Goal: Task Accomplishment & Management: Manage account settings

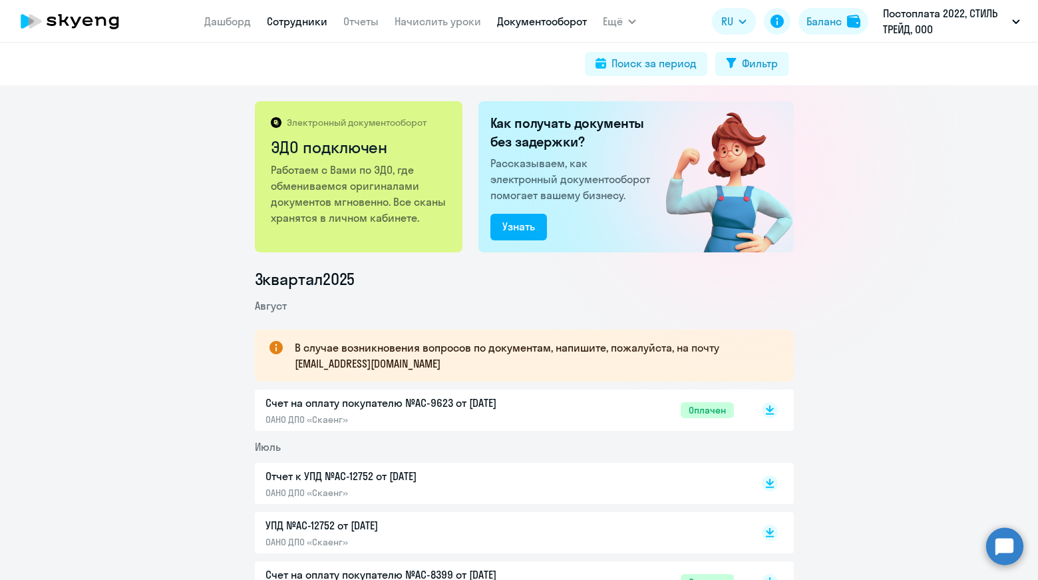
click at [303, 17] on link "Сотрудники" at bounding box center [297, 21] width 61 height 13
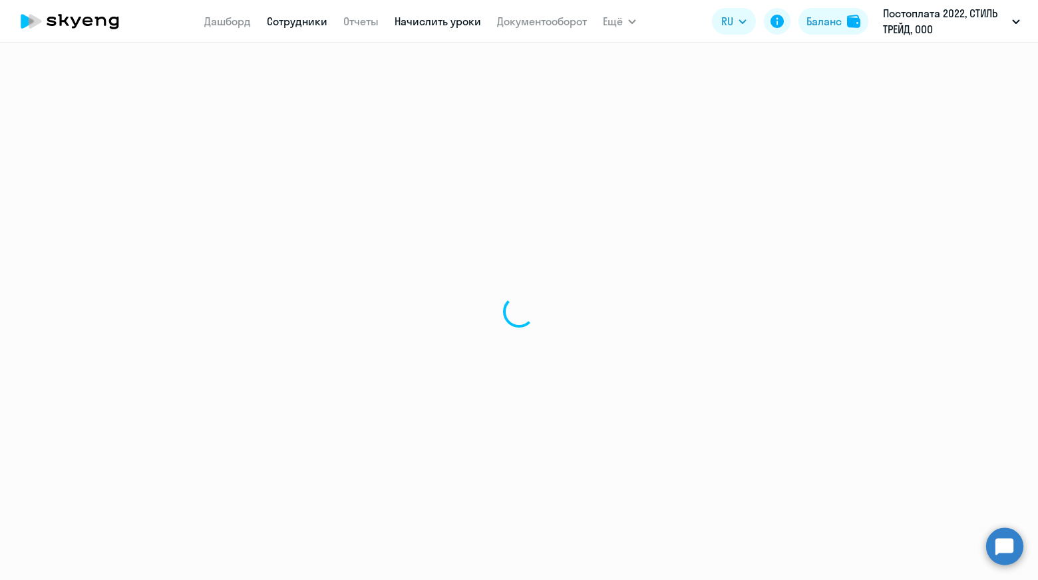
select select "30"
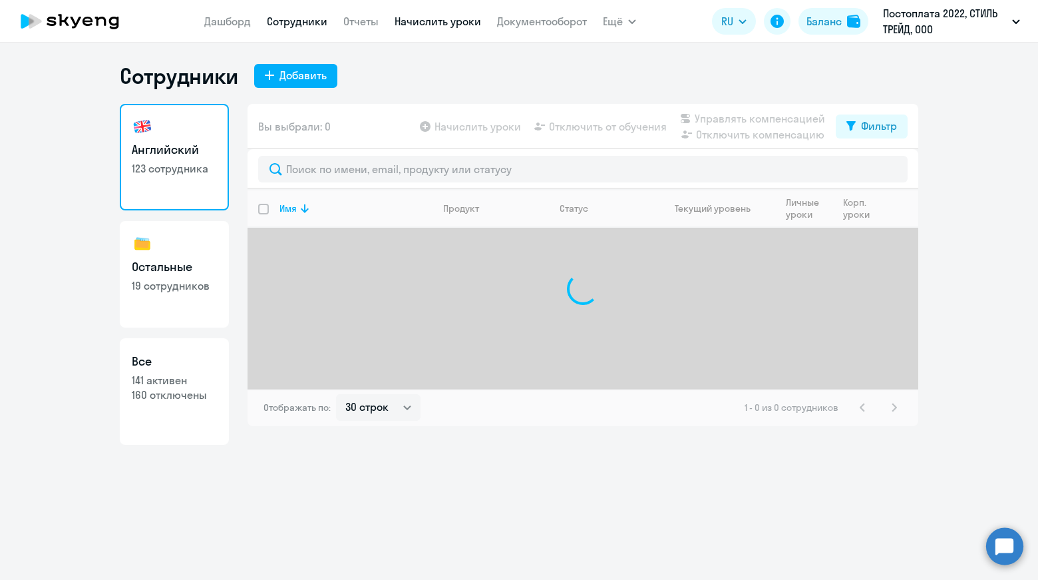
click at [422, 25] on link "Начислить уроки" at bounding box center [438, 21] width 87 height 13
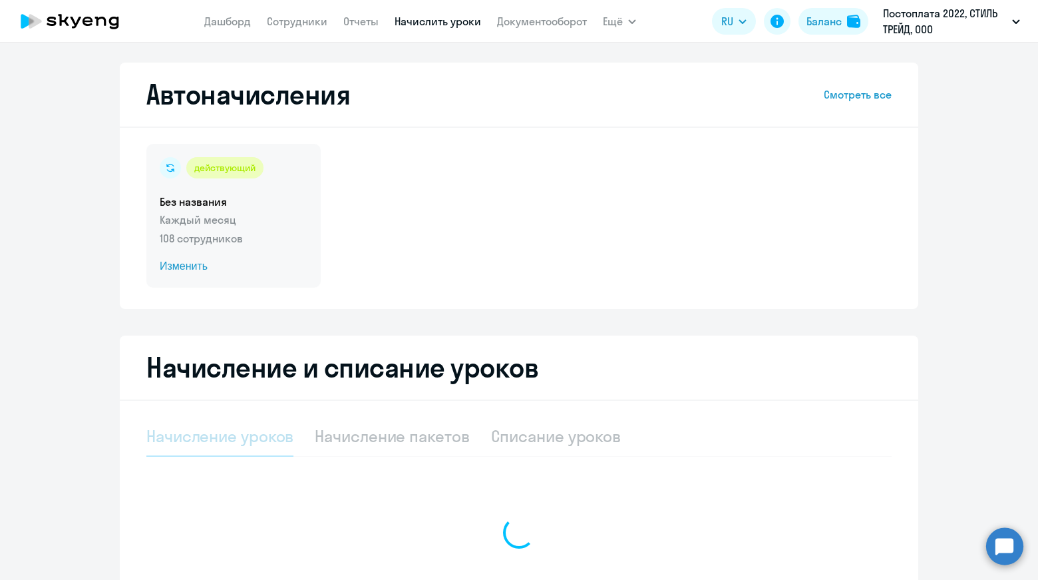
select select "10"
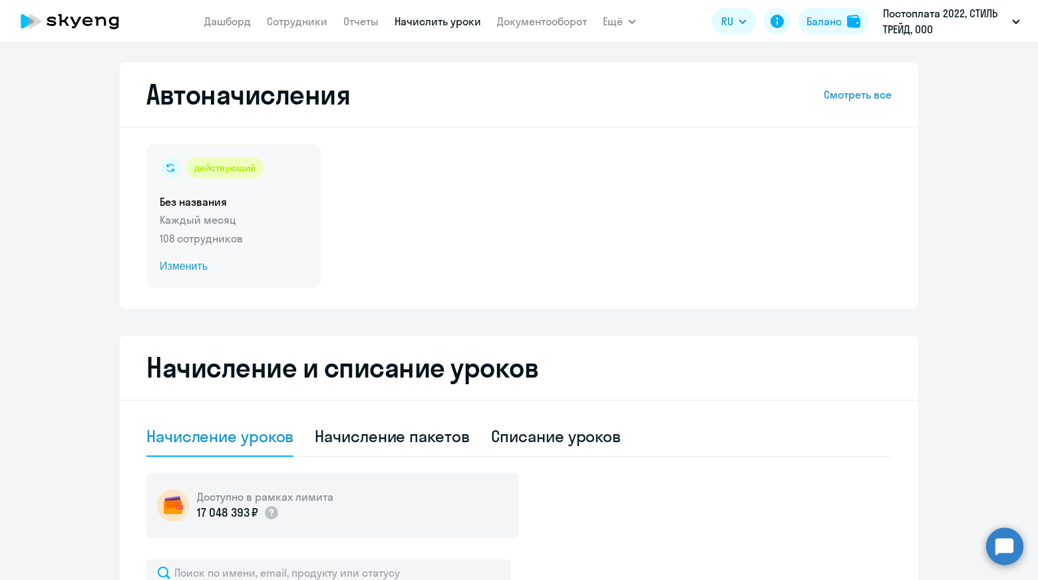
click at [222, 229] on div "действующий Без названия Каждый месяц 108 сотрудников Изменить" at bounding box center [233, 216] width 174 height 144
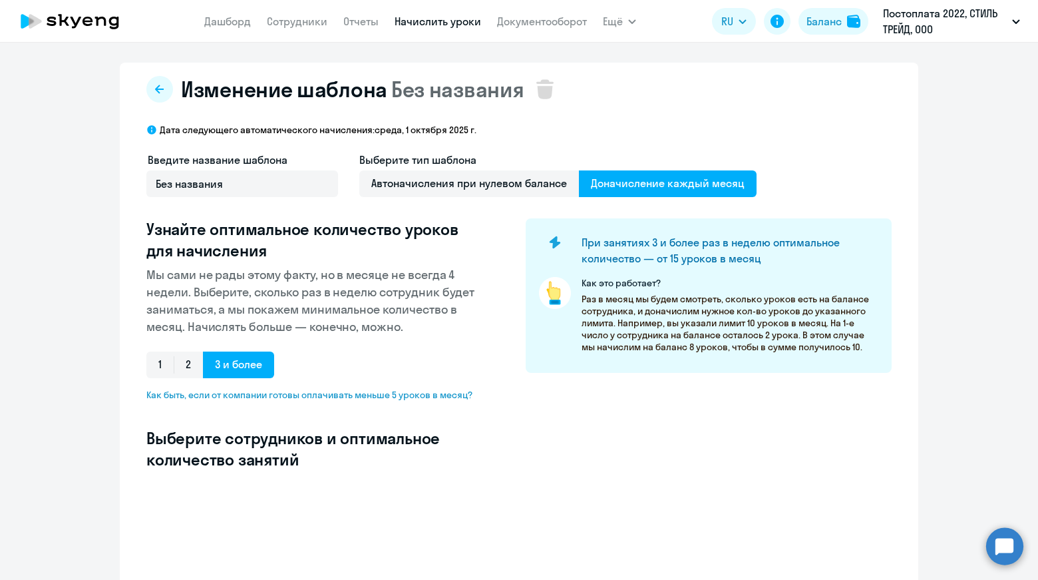
select select "10"
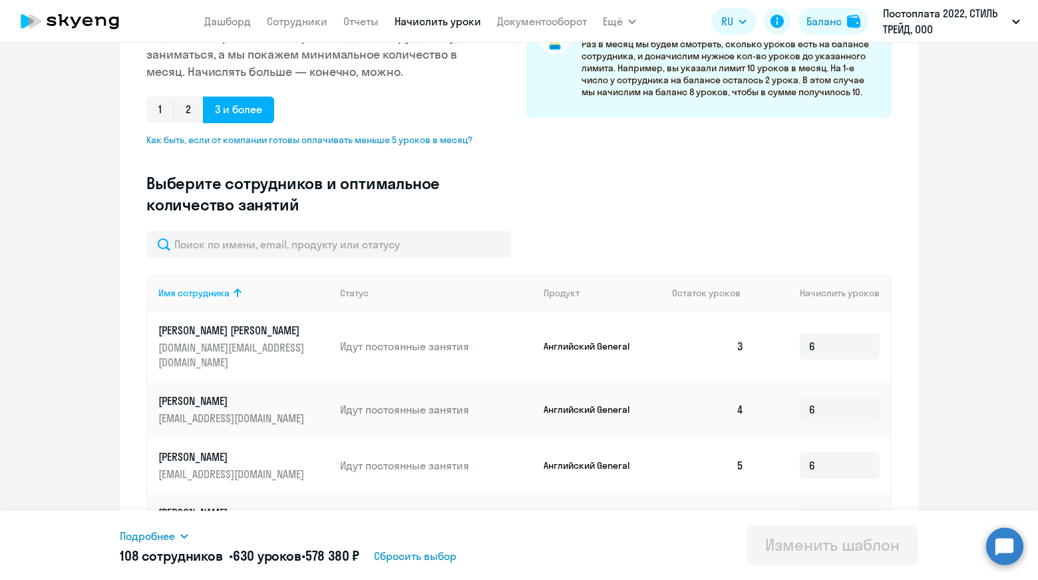
scroll to position [256, 0]
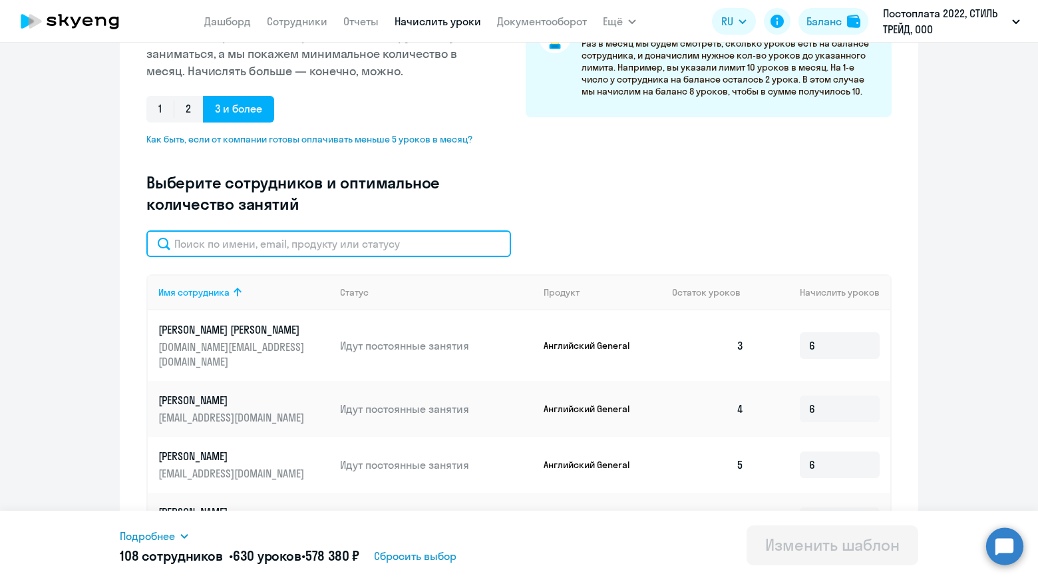
click at [342, 244] on input "text" at bounding box center [328, 243] width 365 height 27
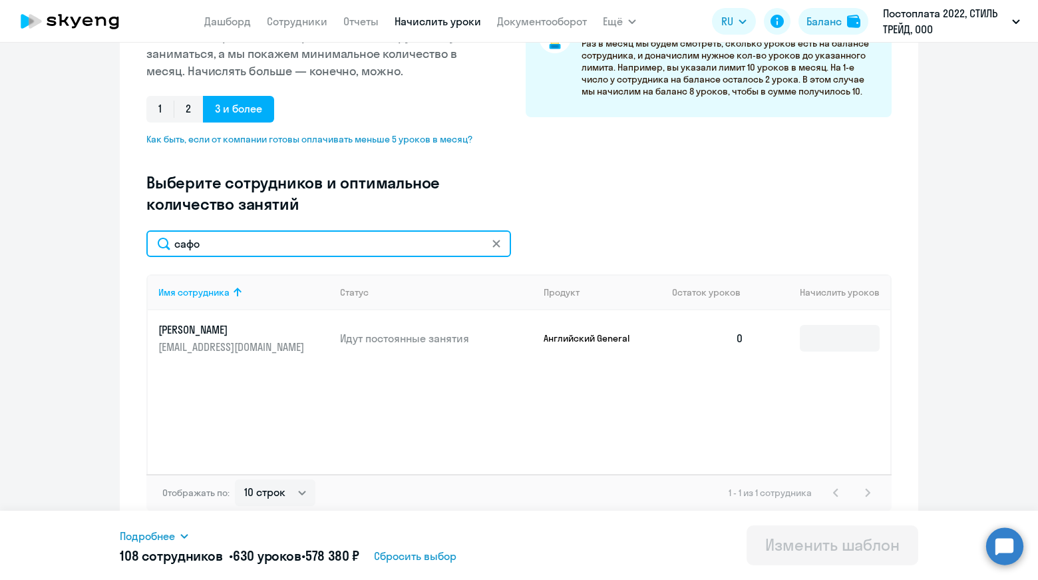
scroll to position [262, 0]
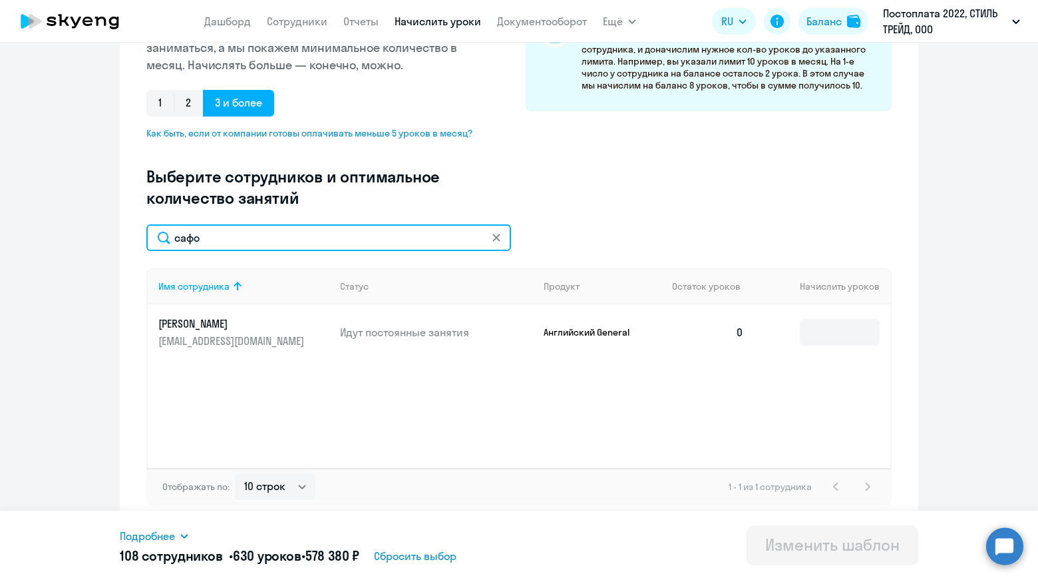
type input "сафо"
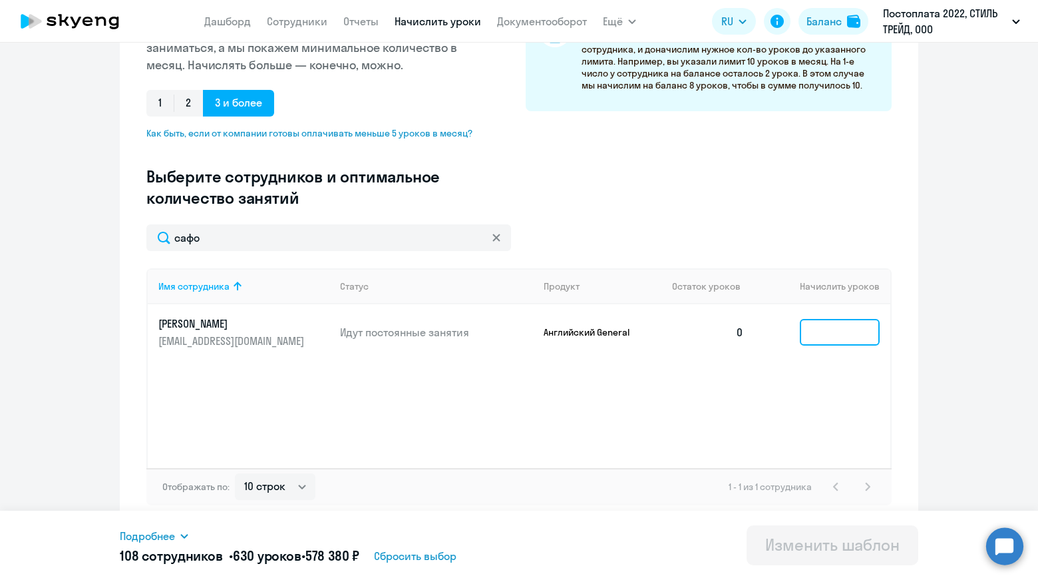
click at [832, 335] on input at bounding box center [840, 332] width 80 height 27
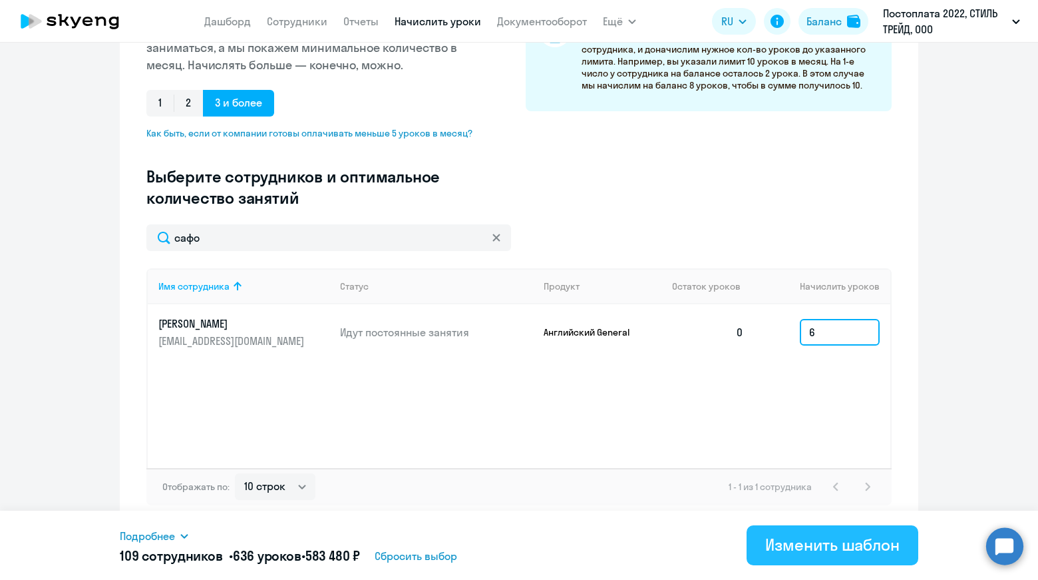
type input "6"
click at [809, 554] on div "Изменить шаблон" at bounding box center [832, 544] width 134 height 21
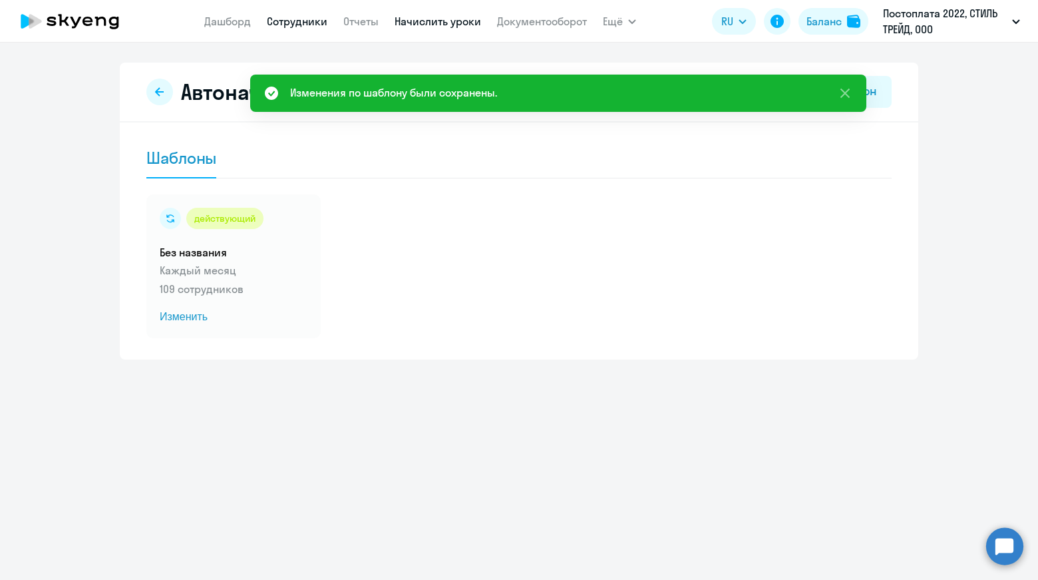
click at [294, 17] on link "Сотрудники" at bounding box center [297, 21] width 61 height 13
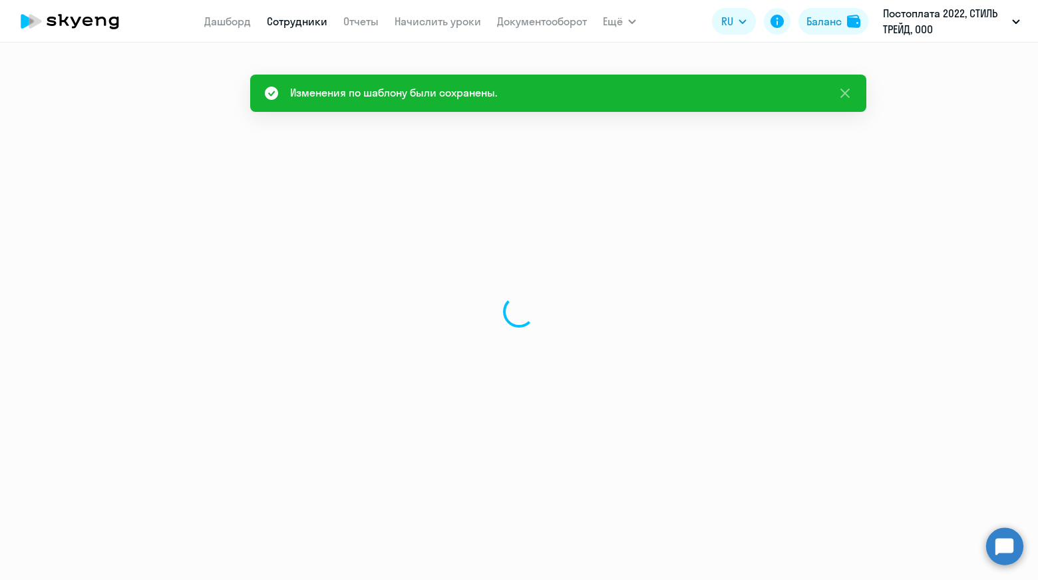
select select "30"
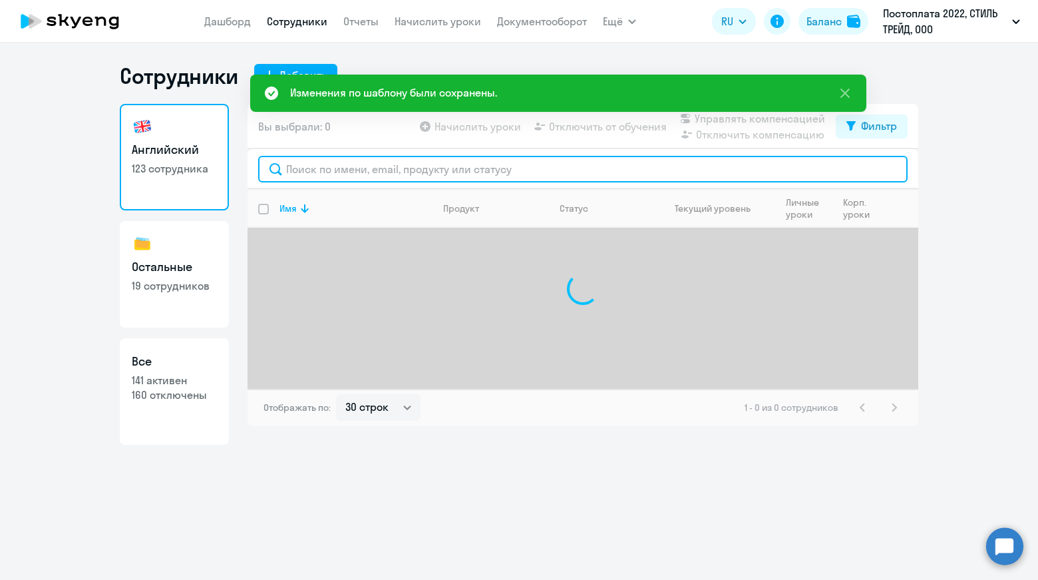
click at [327, 163] on input "text" at bounding box center [582, 169] width 649 height 27
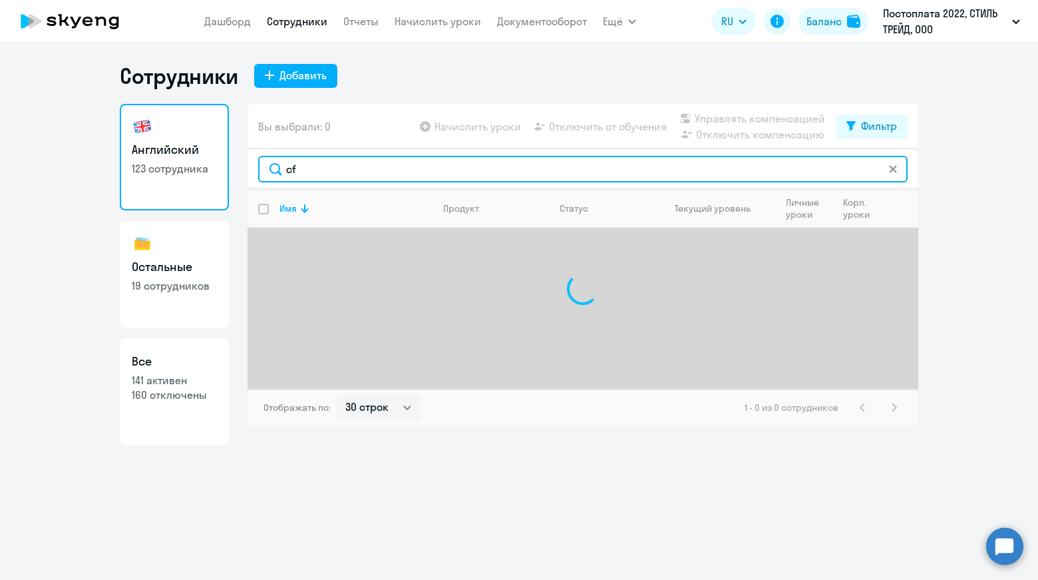
type input "c"
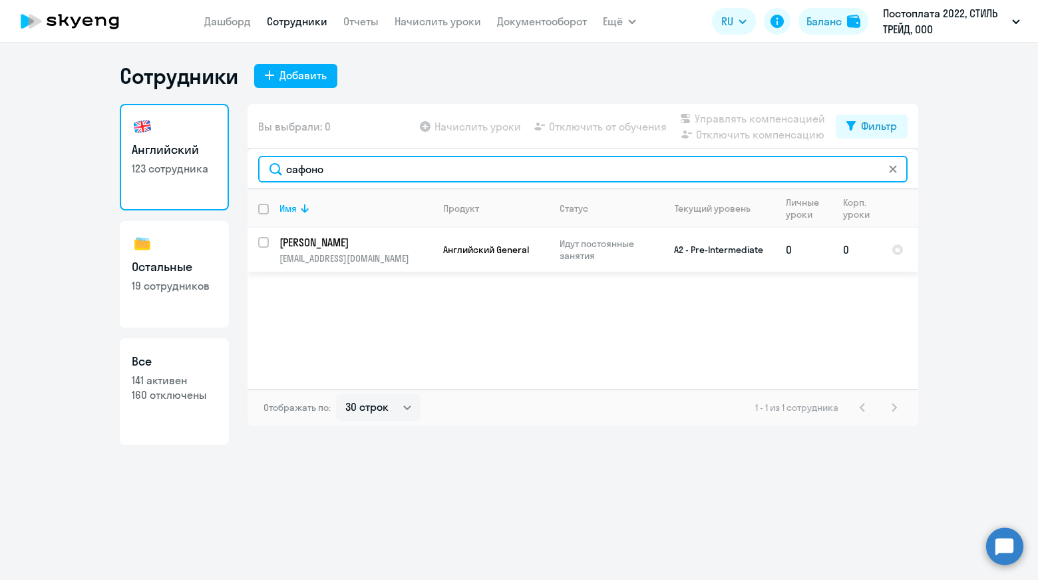
type input "сафоно"
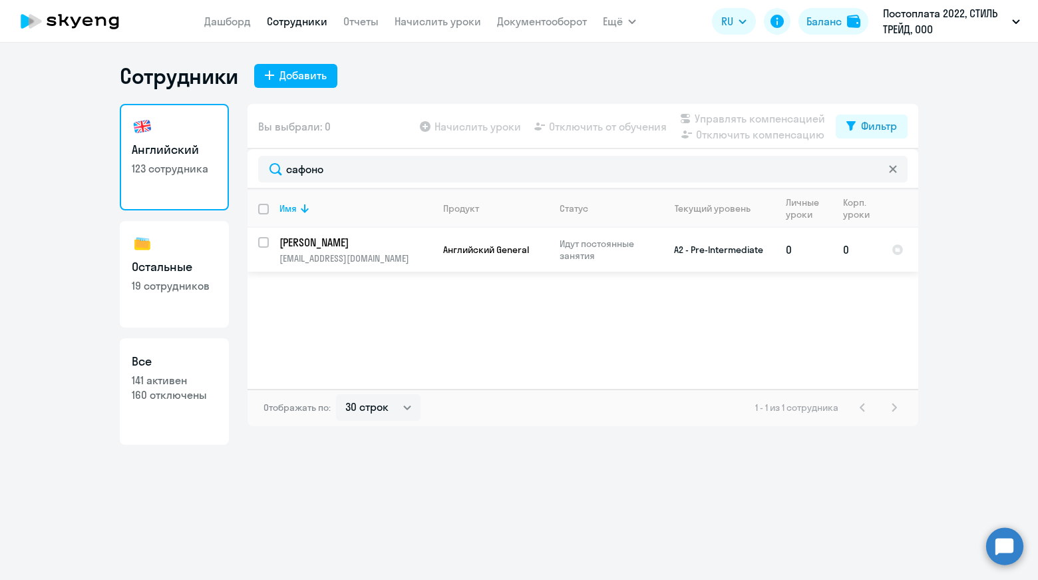
click at [324, 254] on p "[EMAIL_ADDRESS][DOMAIN_NAME]" at bounding box center [355, 258] width 152 height 12
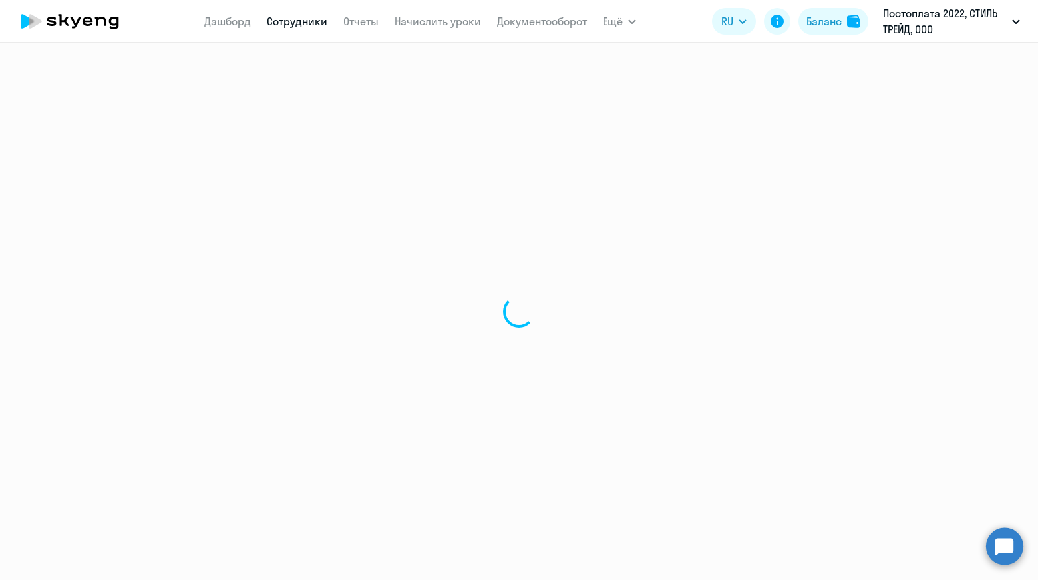
select select "english"
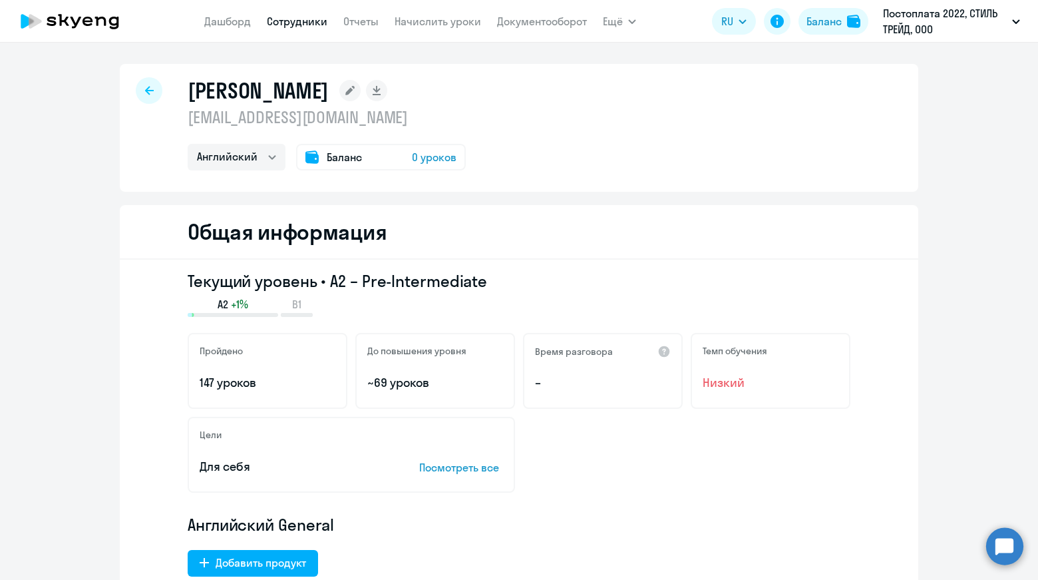
click at [435, 160] on span "0 уроков" at bounding box center [434, 157] width 45 height 16
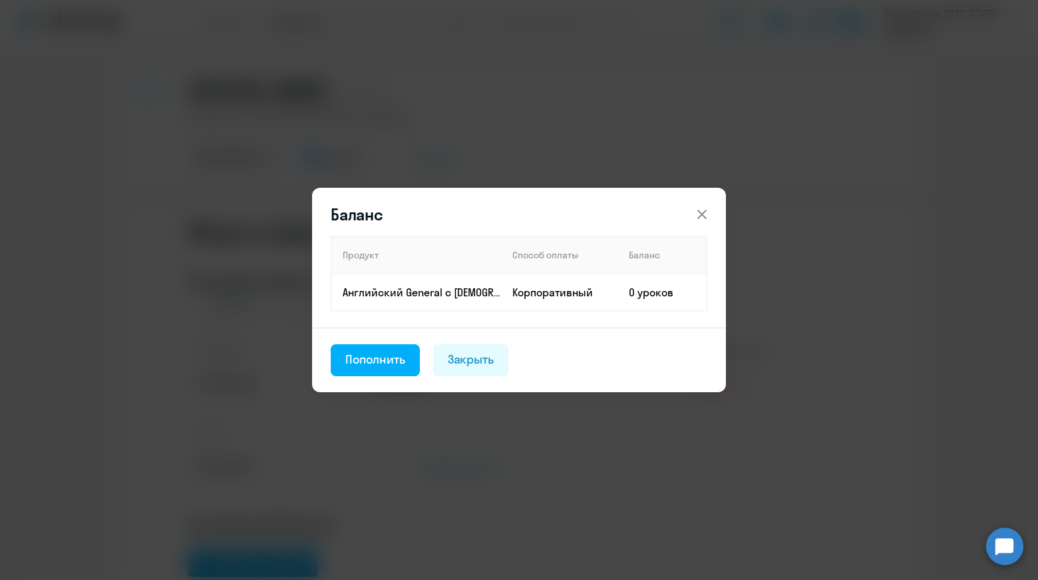
click at [700, 216] on icon at bounding box center [701, 214] width 9 height 9
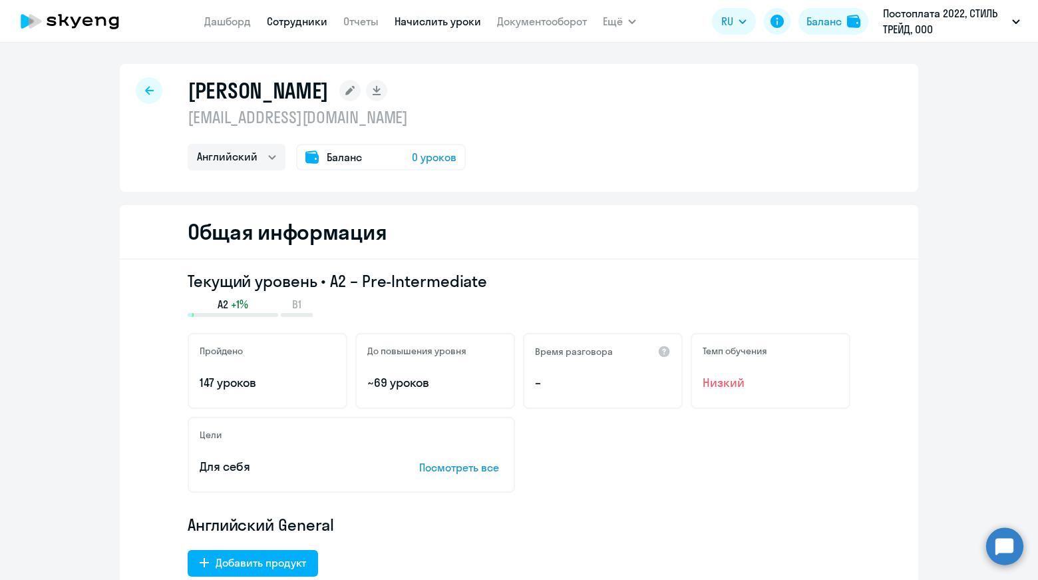
click at [422, 24] on link "Начислить уроки" at bounding box center [438, 21] width 87 height 13
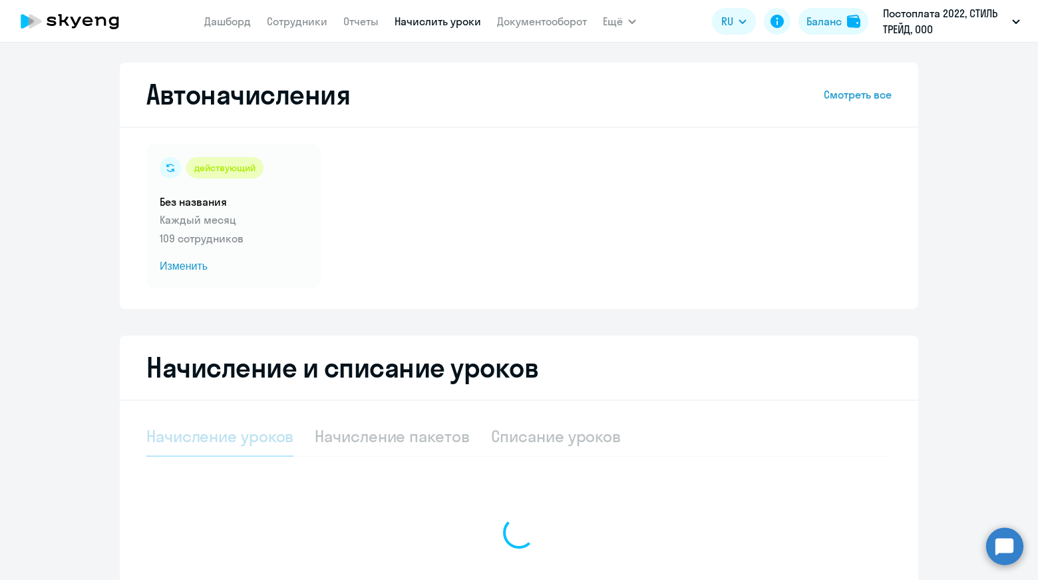
select select "10"
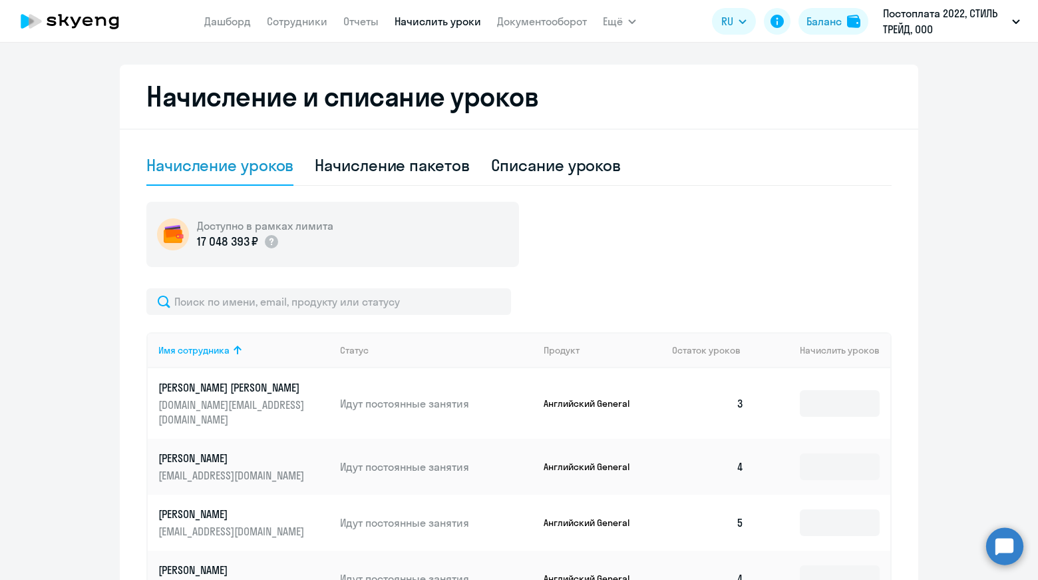
scroll to position [273, 0]
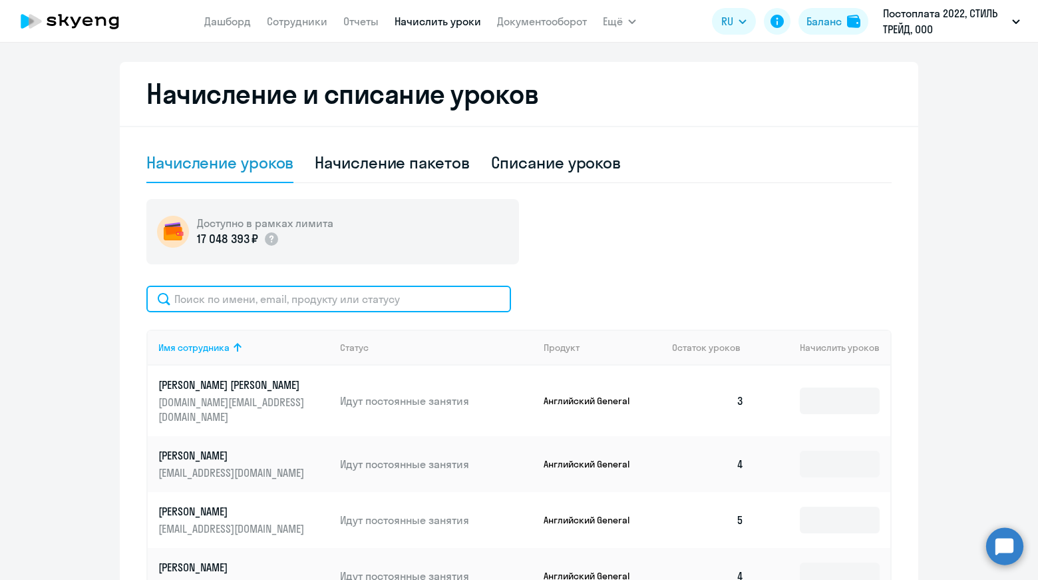
click at [355, 300] on input "text" at bounding box center [328, 298] width 365 height 27
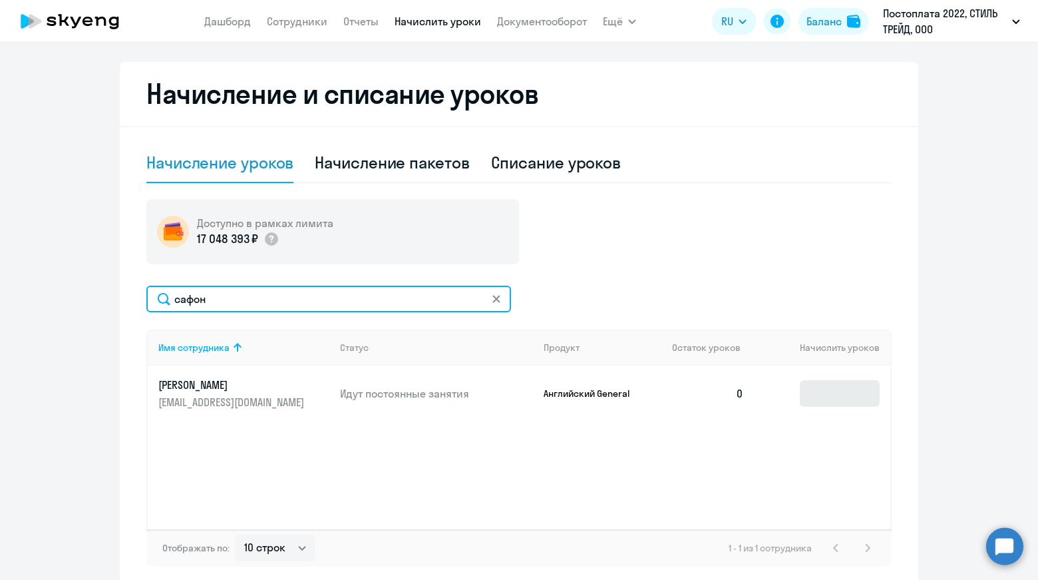
type input "сафон"
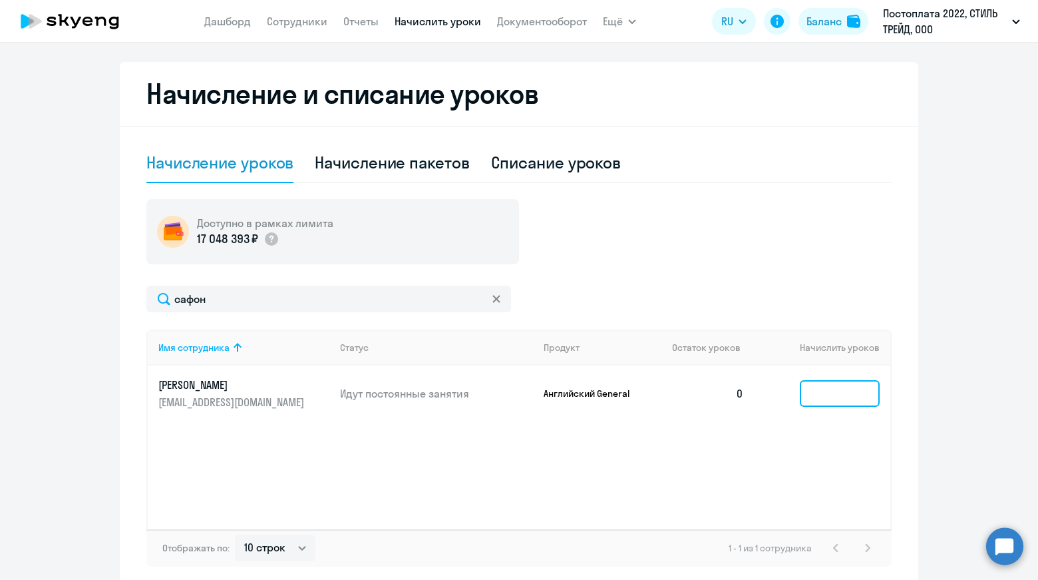
click at [809, 389] on input at bounding box center [840, 393] width 80 height 27
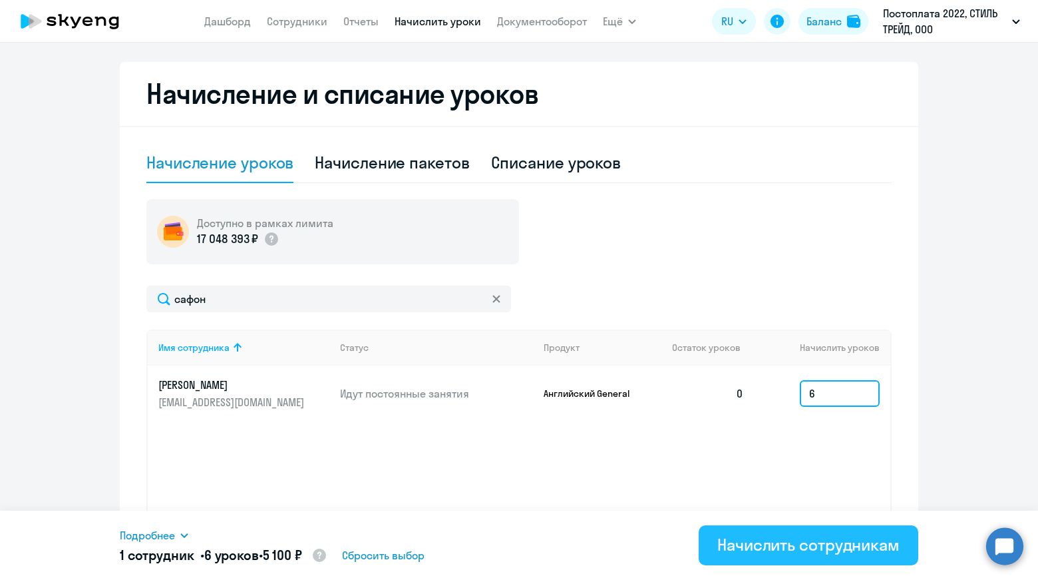
type input "6"
click at [757, 554] on div "Начислить сотрудникам" at bounding box center [808, 544] width 182 height 21
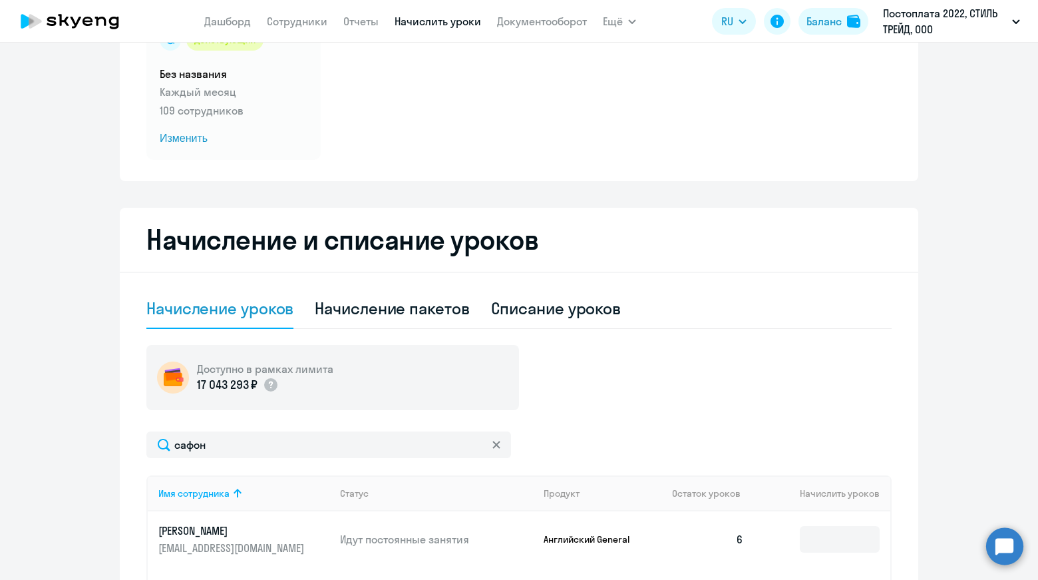
scroll to position [0, 0]
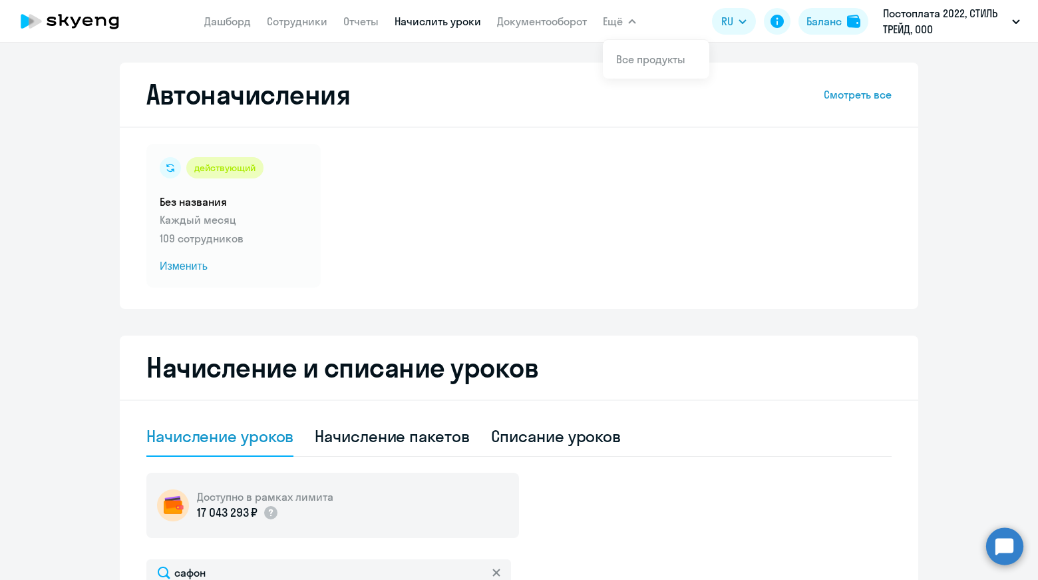
click at [626, 20] on button "Ещё" at bounding box center [619, 21] width 33 height 27
click at [630, 20] on icon "button" at bounding box center [632, 21] width 8 height 5
click at [567, 51] on div "Автоначисления Смотреть все действующий Без названия Каждый месяц 109 сотрудник…" at bounding box center [519, 311] width 1038 height 537
click at [299, 22] on link "Сотрудники" at bounding box center [297, 21] width 61 height 13
select select "30"
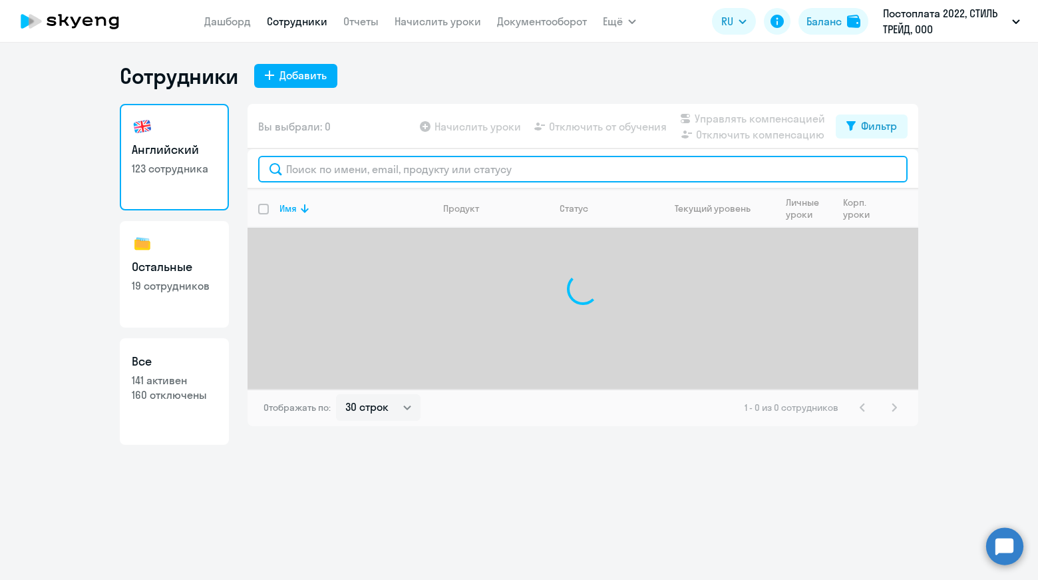
click at [340, 172] on input "text" at bounding box center [582, 169] width 649 height 27
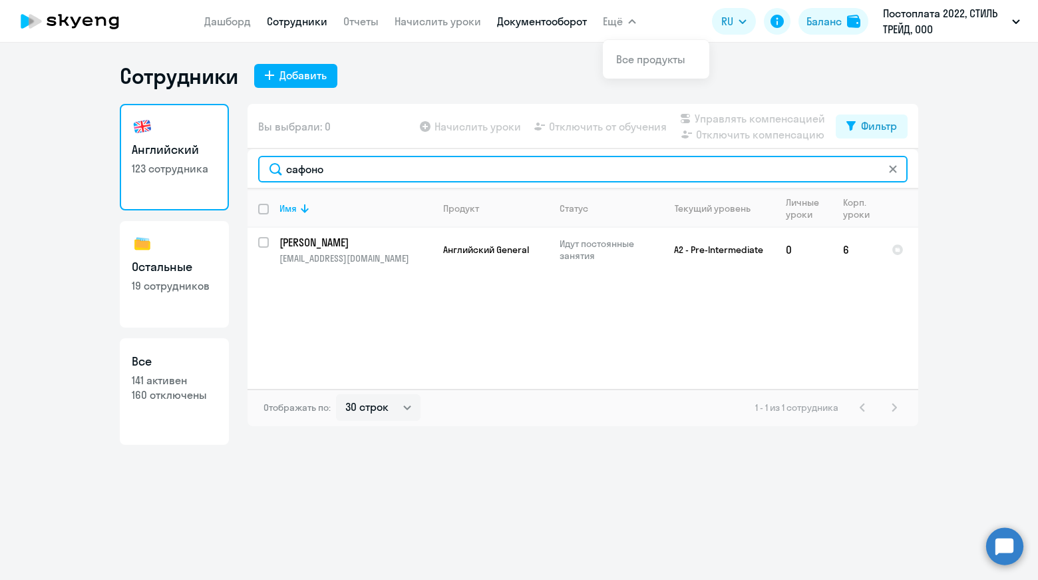
type input "сафоно"
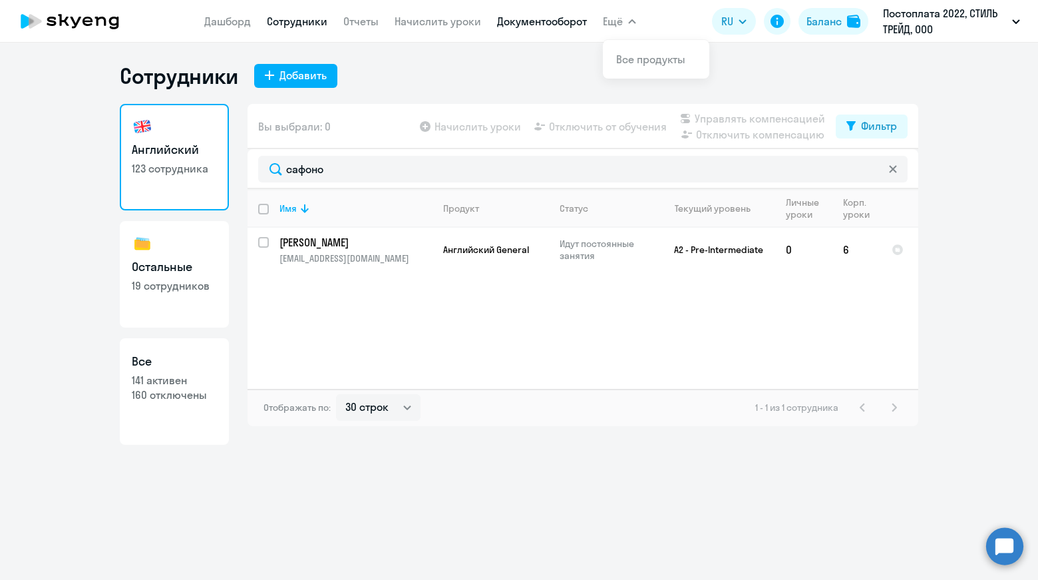
click at [557, 16] on link "Документооборот" at bounding box center [542, 21] width 90 height 13
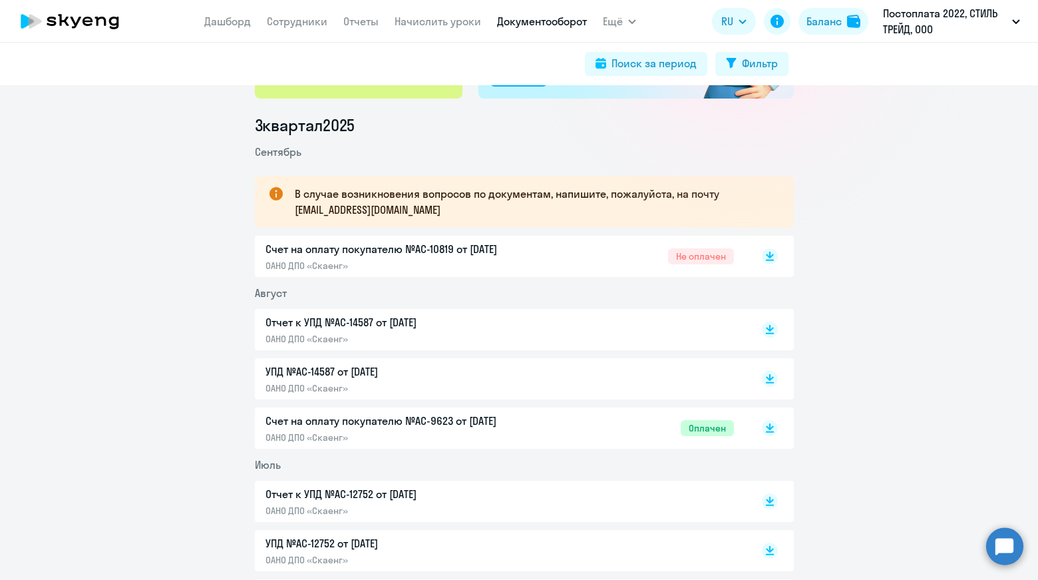
scroll to position [154, 0]
click at [534, 263] on p "ОАНО ДПО «Скаенг»" at bounding box center [405, 265] width 279 height 12
